Goal: Use online tool/utility: Utilize a website feature to perform a specific function

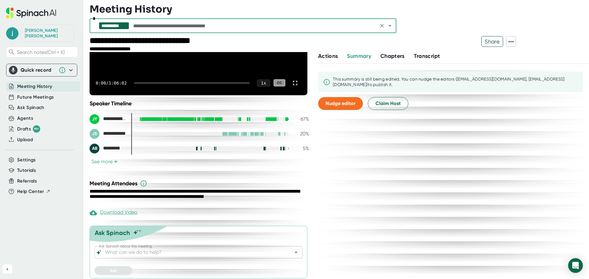
scroll to position [98, 0]
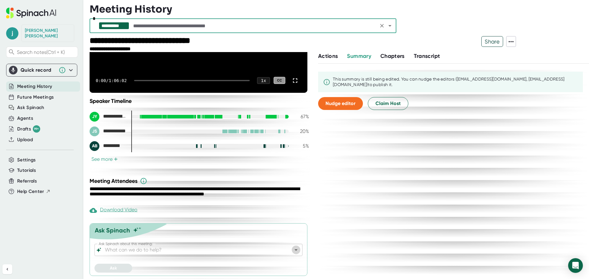
click at [292, 251] on icon "Open" at bounding box center [295, 249] width 7 height 7
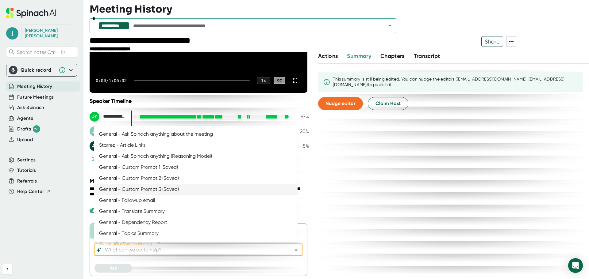
click at [162, 190] on li "General - Custom Prompt 3 (Saved)" at bounding box center [195, 189] width 203 height 11
type input "General - Custom Prompt 3 (Saved)"
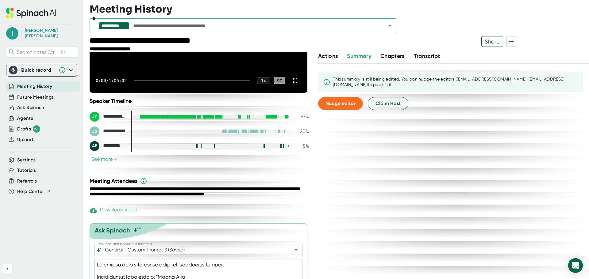
click at [116, 209] on div "Download Video" at bounding box center [114, 210] width 48 height 7
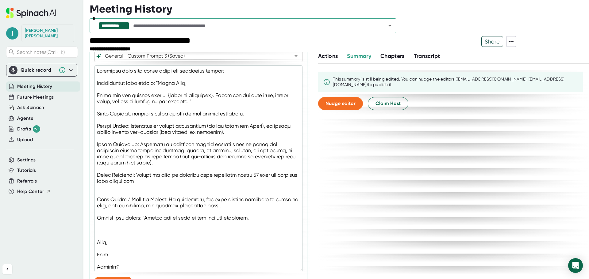
scroll to position [306, 0]
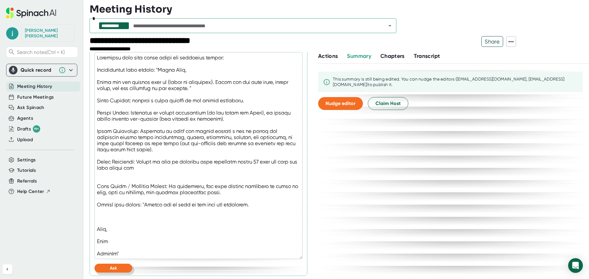
click at [125, 270] on button "Ask" at bounding box center [113, 268] width 38 height 9
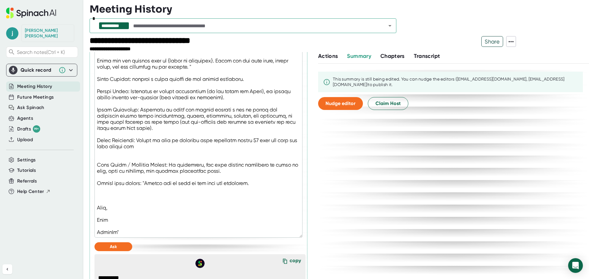
scroll to position [490, 0]
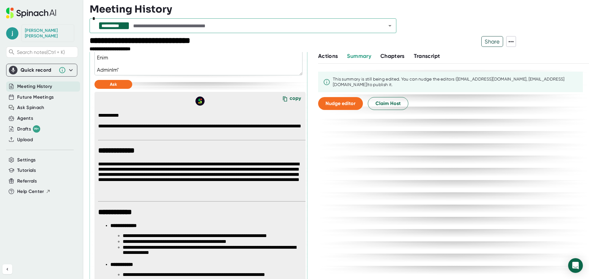
click at [289, 98] on div "copy" at bounding box center [294, 99] width 11 height 8
type textarea "x"
